Goal: Information Seeking & Learning: Learn about a topic

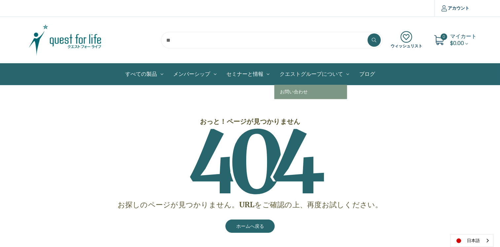
click at [320, 75] on link "クエストグループについて" at bounding box center [314, 73] width 80 height 21
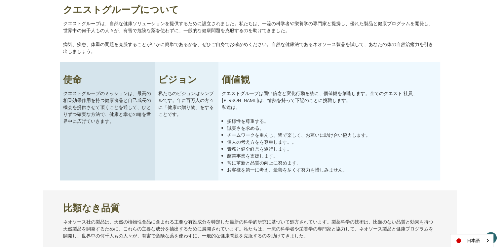
scroll to position [66, 0]
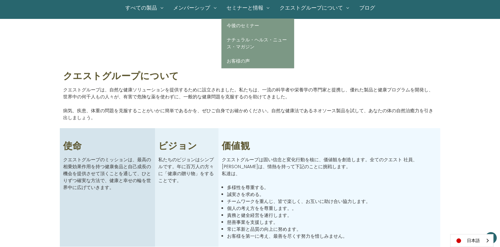
click at [237, 10] on link "セミナーと情報" at bounding box center [247, 7] width 53 height 21
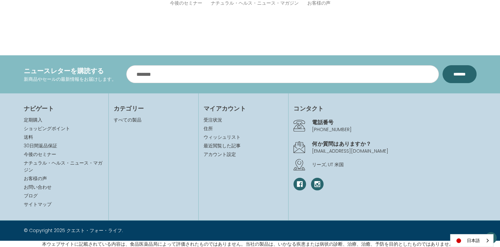
scroll to position [31, 0]
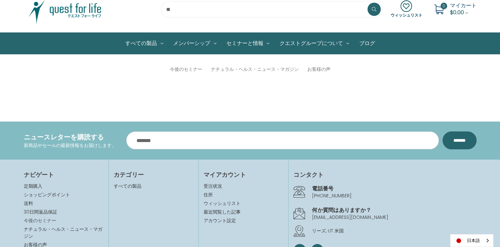
click at [54, 218] on link "今後のセミナー" at bounding box center [40, 220] width 32 height 7
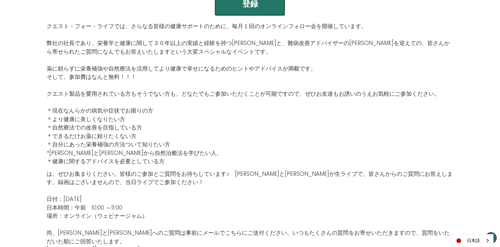
scroll to position [331, 0]
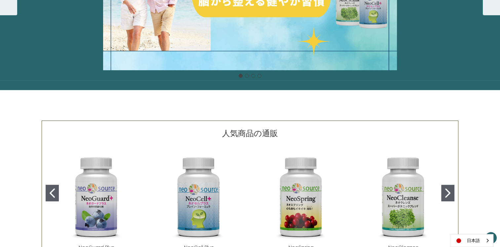
scroll to position [48, 0]
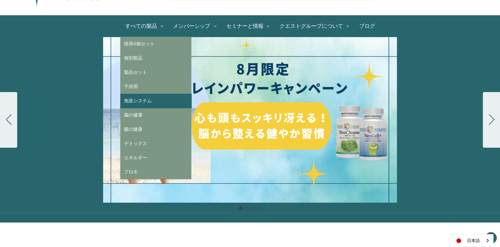
click at [135, 100] on link "免疫システム" at bounding box center [155, 101] width 71 height 14
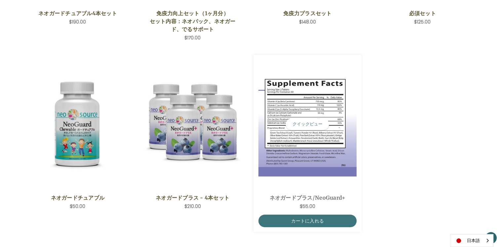
scroll to position [230, 0]
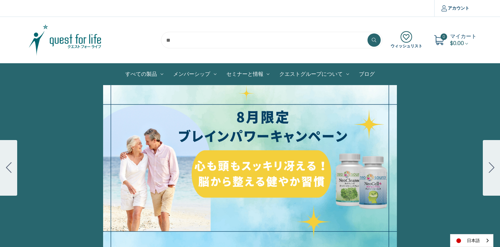
scroll to position [48, 0]
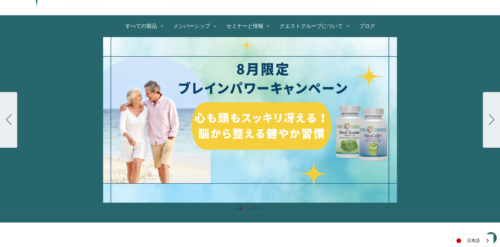
click at [490, 122] on icon "Go to slide 2" at bounding box center [492, 119] width 6 height 11
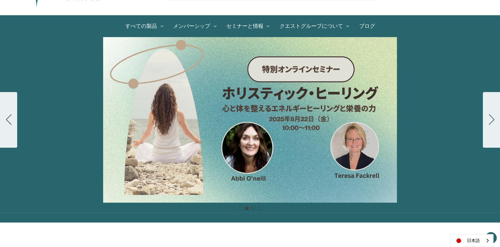
click at [489, 118] on icon "Go to slide 3" at bounding box center [492, 119] width 6 height 11
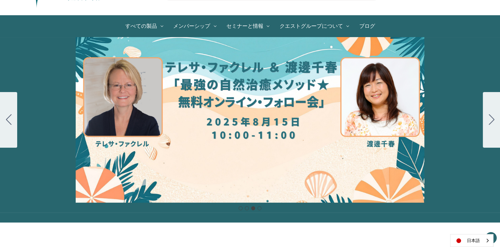
click at [489, 118] on icon "Go to slide 4" at bounding box center [492, 119] width 6 height 11
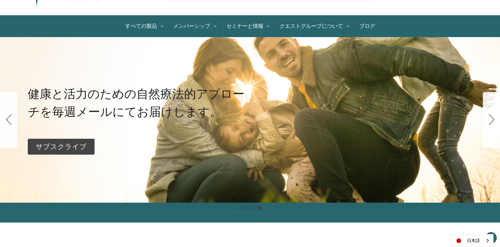
click at [489, 118] on icon "Go to slide 1" at bounding box center [492, 119] width 6 height 11
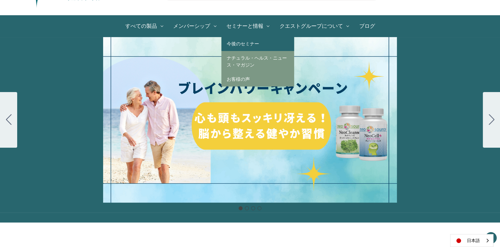
click at [252, 47] on link "今後のセミナー" at bounding box center [257, 44] width 73 height 14
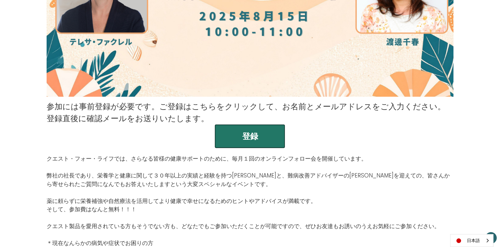
scroll to position [132, 0]
